Goal: Task Accomplishment & Management: Manage account settings

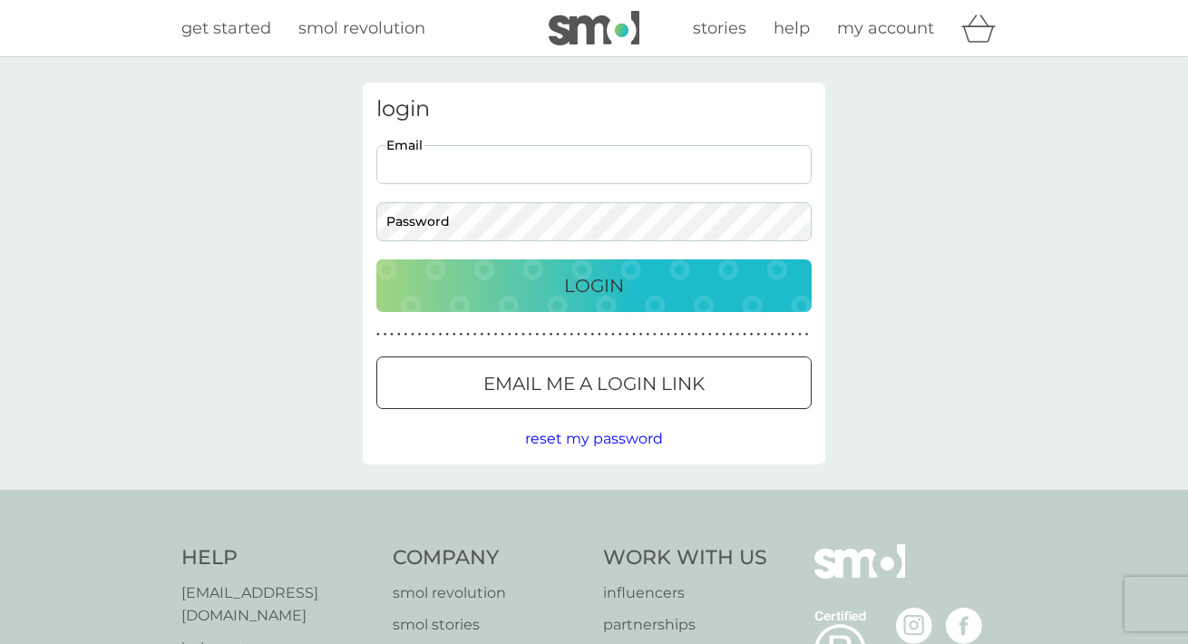
type input "mandyfischer27@gmail.com"
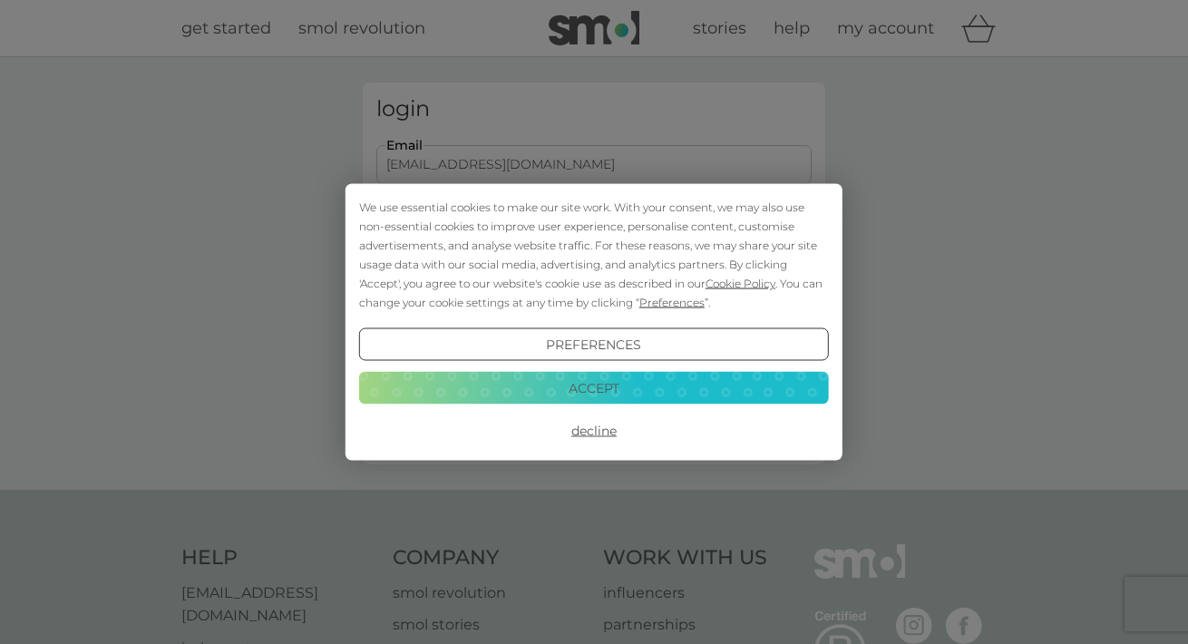
click at [597, 395] on button "Accept" at bounding box center [594, 387] width 470 height 33
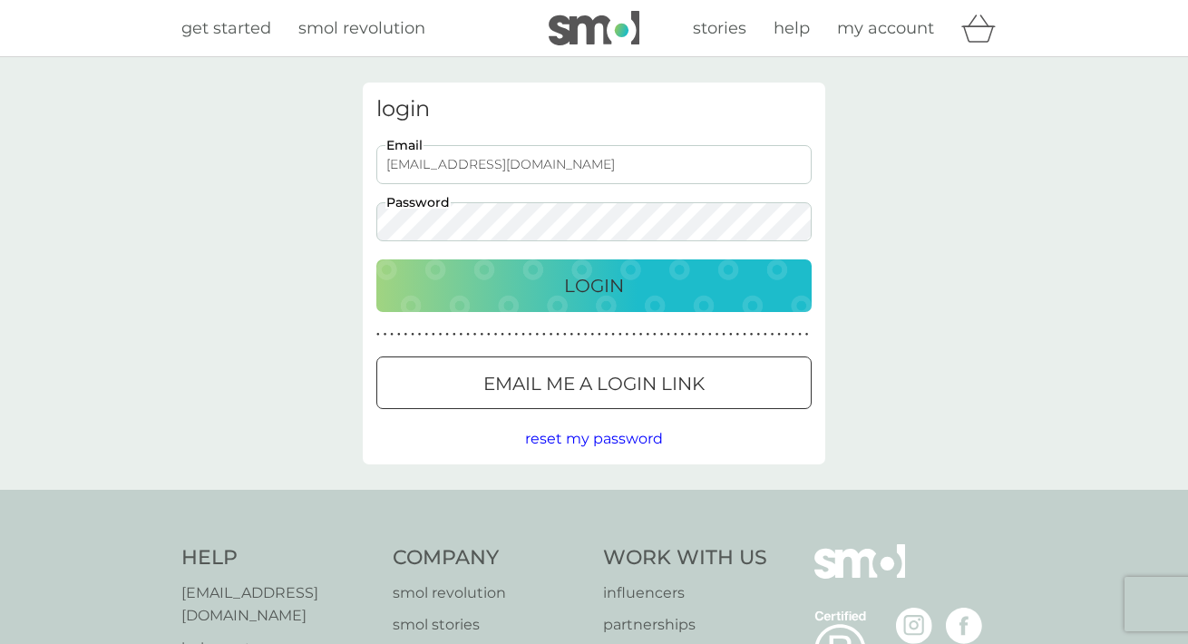
click at [623, 280] on p "Login" at bounding box center [594, 285] width 60 height 29
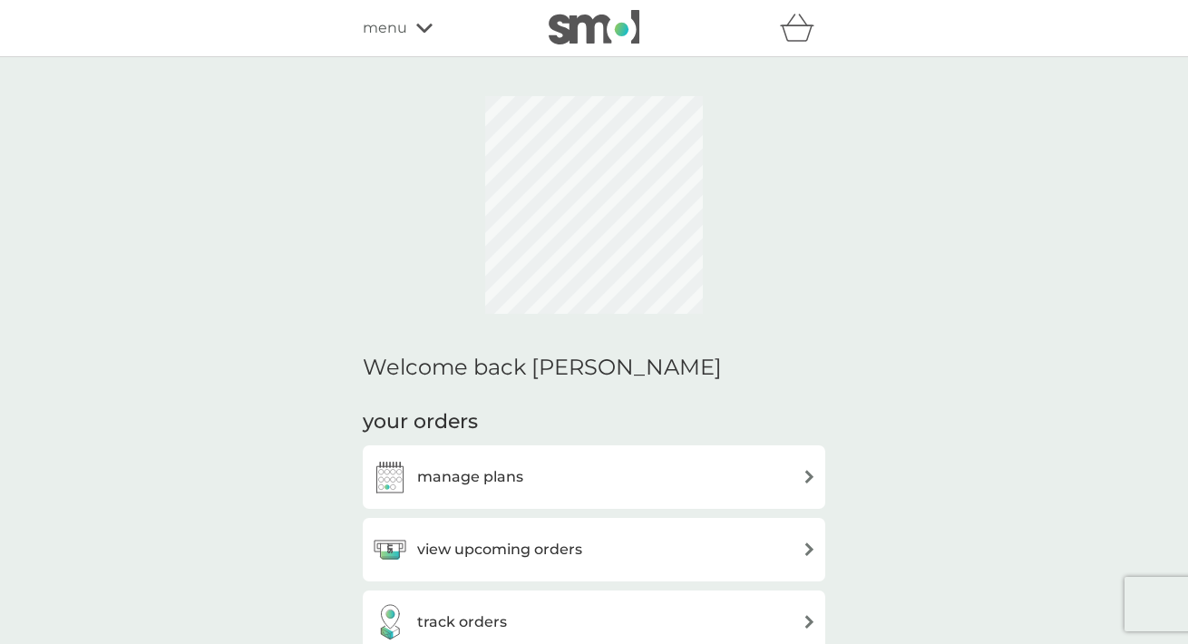
scroll to position [399, 0]
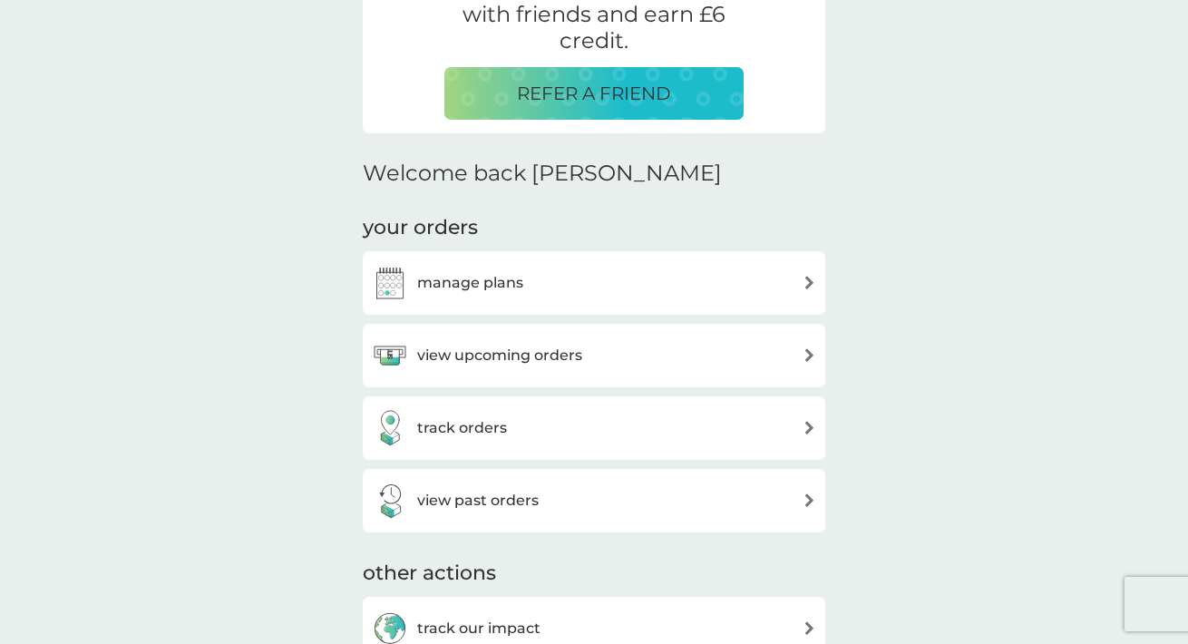
click at [529, 296] on div "manage plans" at bounding box center [594, 283] width 445 height 36
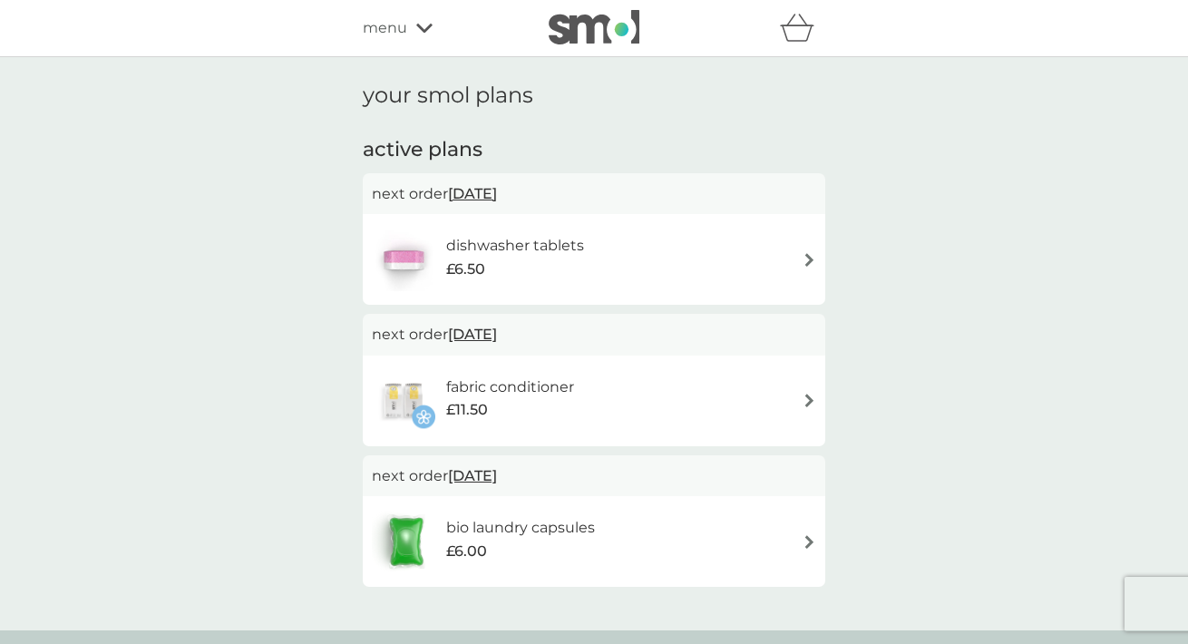
click at [431, 22] on div "menu" at bounding box center [440, 28] width 154 height 24
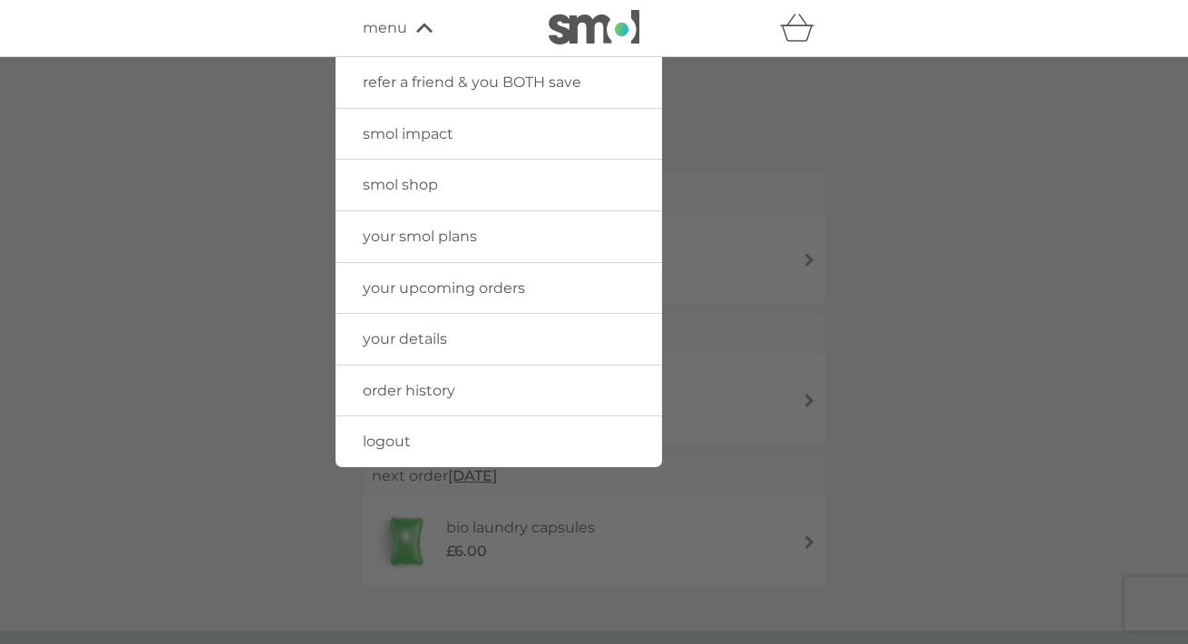
click at [417, 392] on span "order history" at bounding box center [409, 390] width 93 height 17
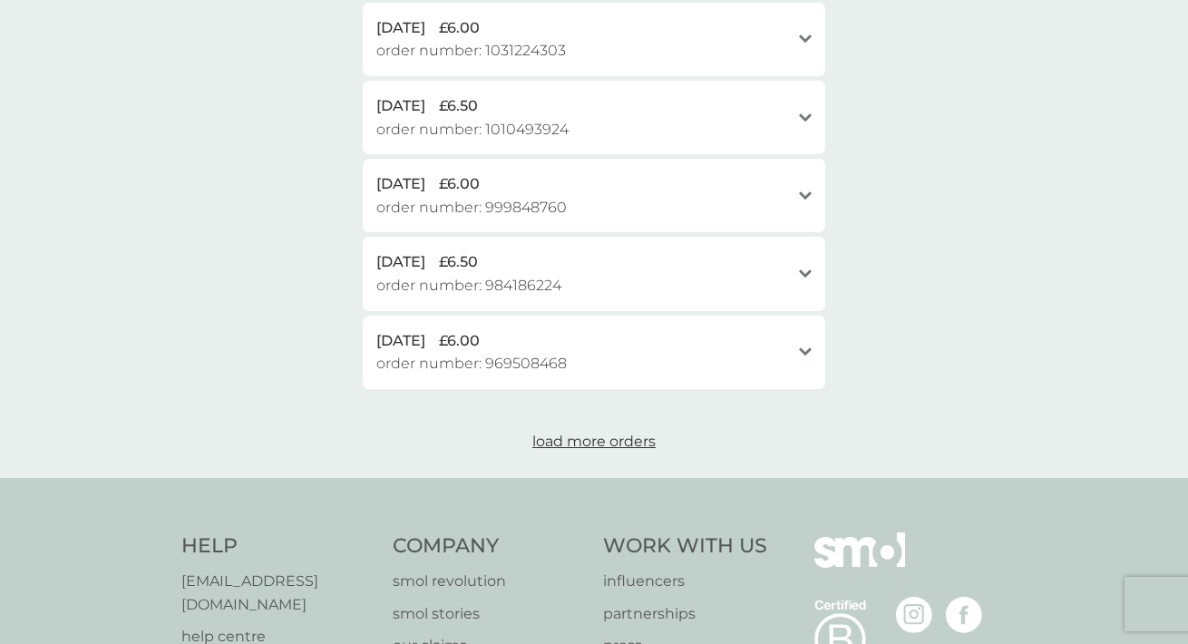
scroll to position [840, 0]
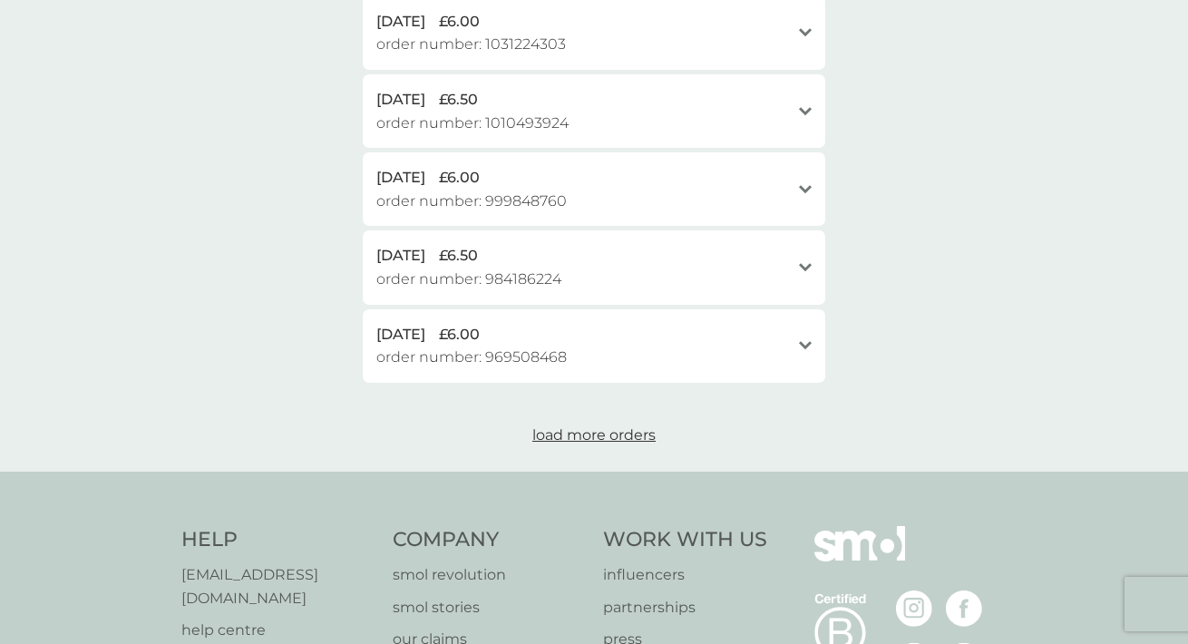
click at [608, 426] on span "load more orders" at bounding box center [593, 434] width 123 height 17
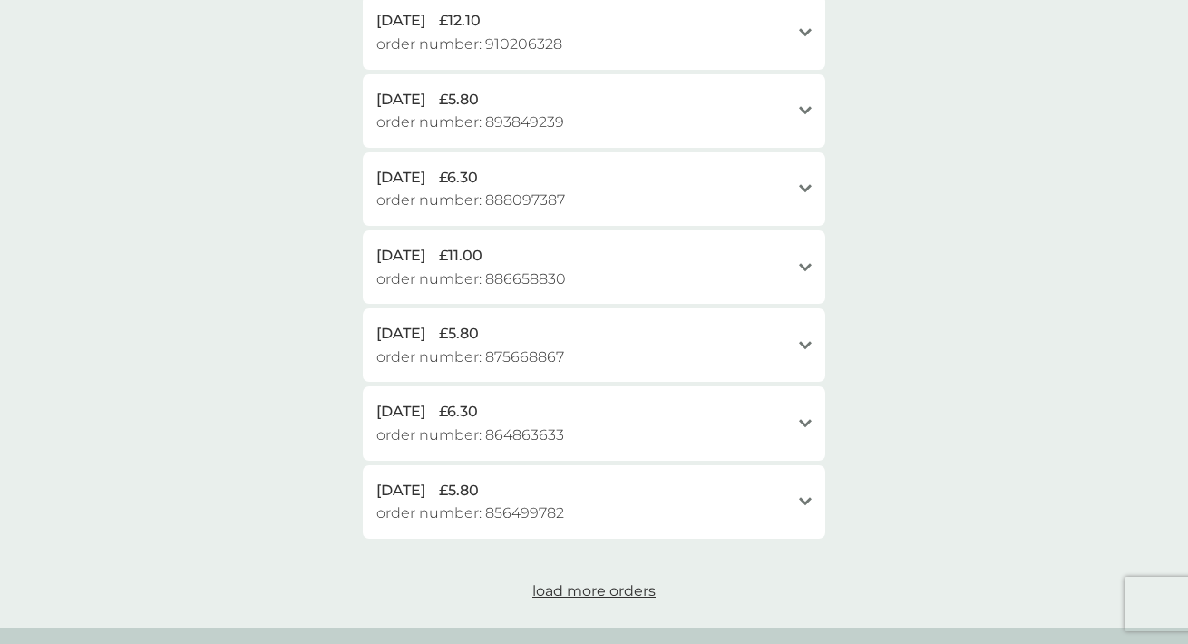
scroll to position [1472, 0]
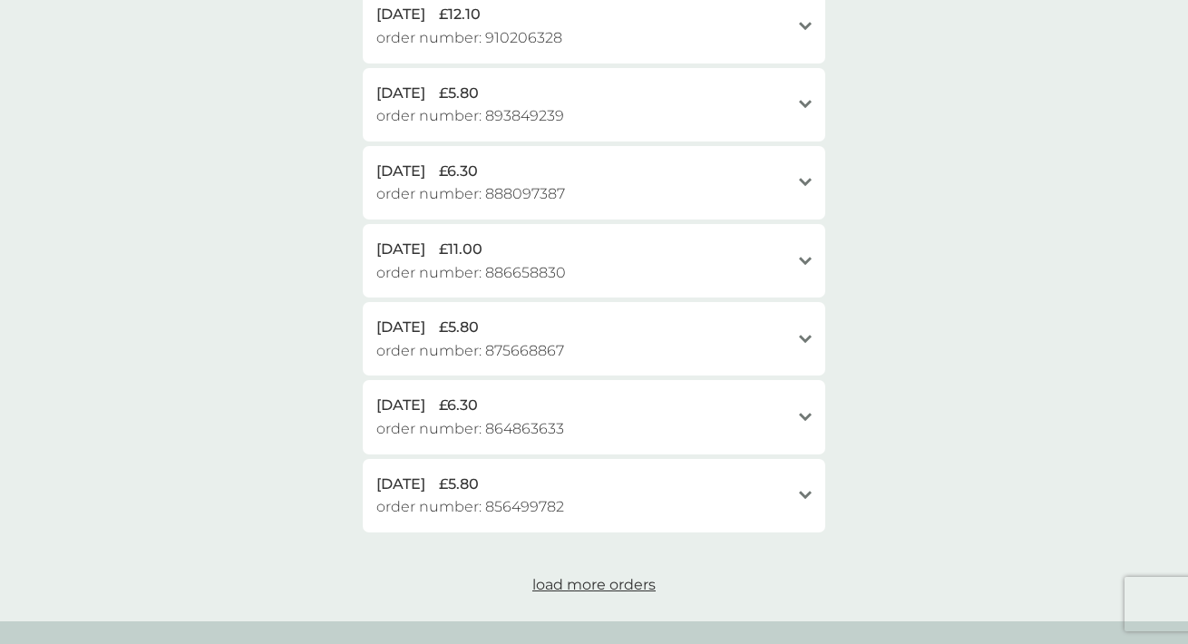
click at [519, 495] on span "order number: 856499782" at bounding box center [470, 507] width 188 height 24
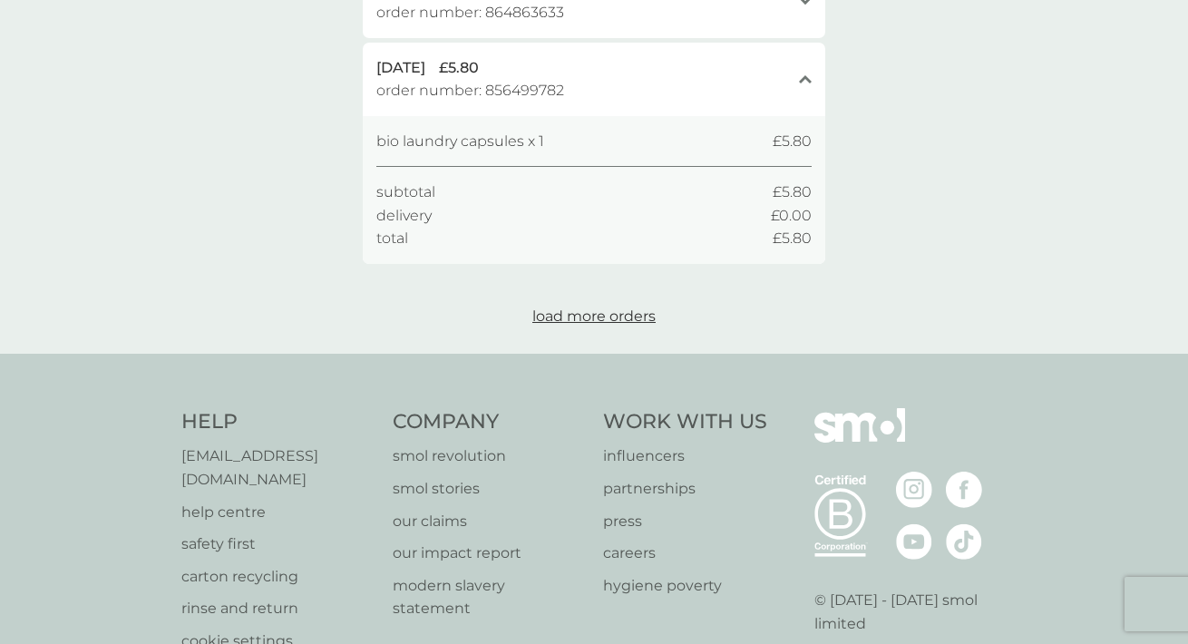
scroll to position [1890, 0]
